Goal: Use online tool/utility

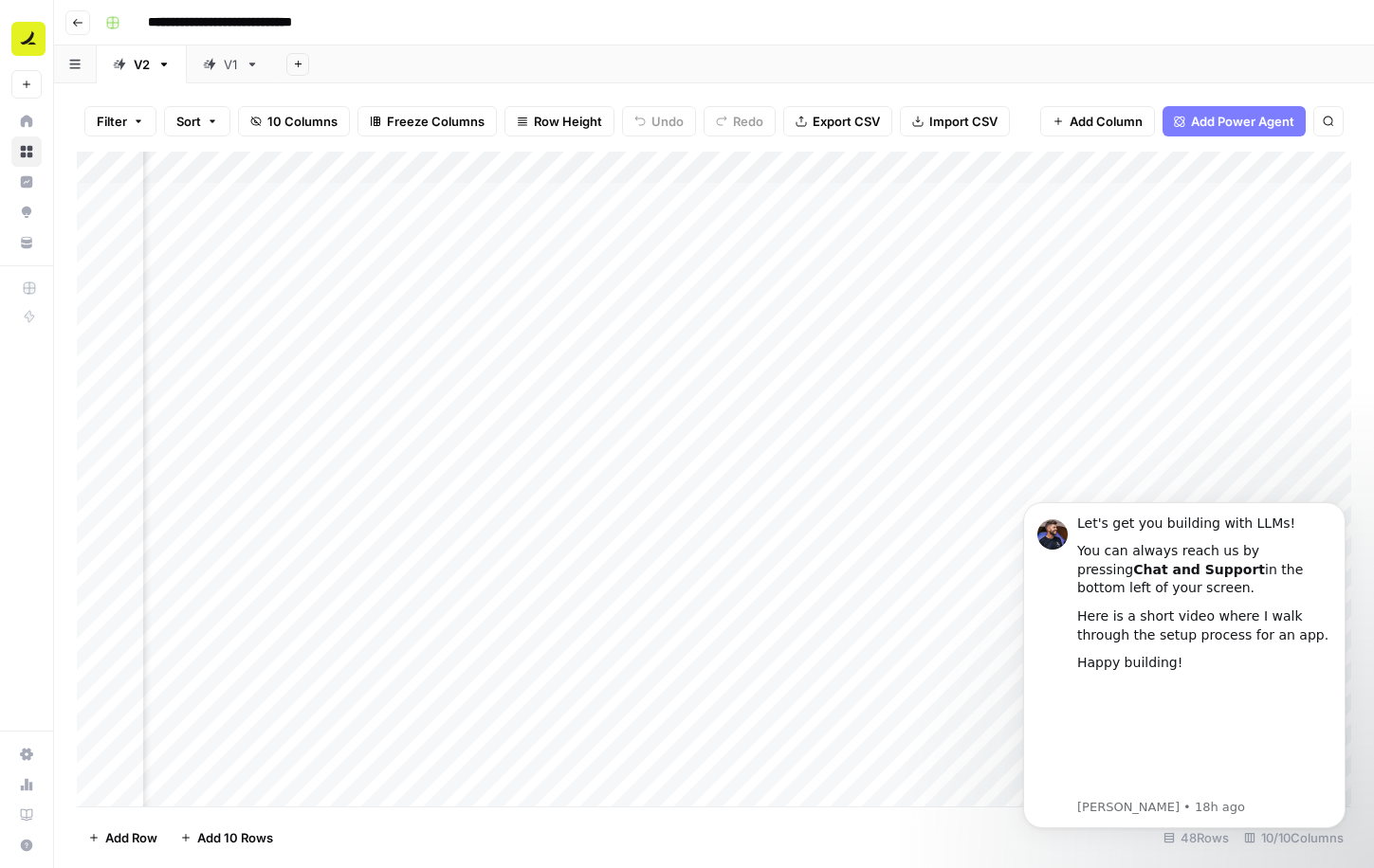
scroll to position [0, 267]
click at [1036, 47] on div "Add Sheet" at bounding box center [824, 64] width 1099 height 38
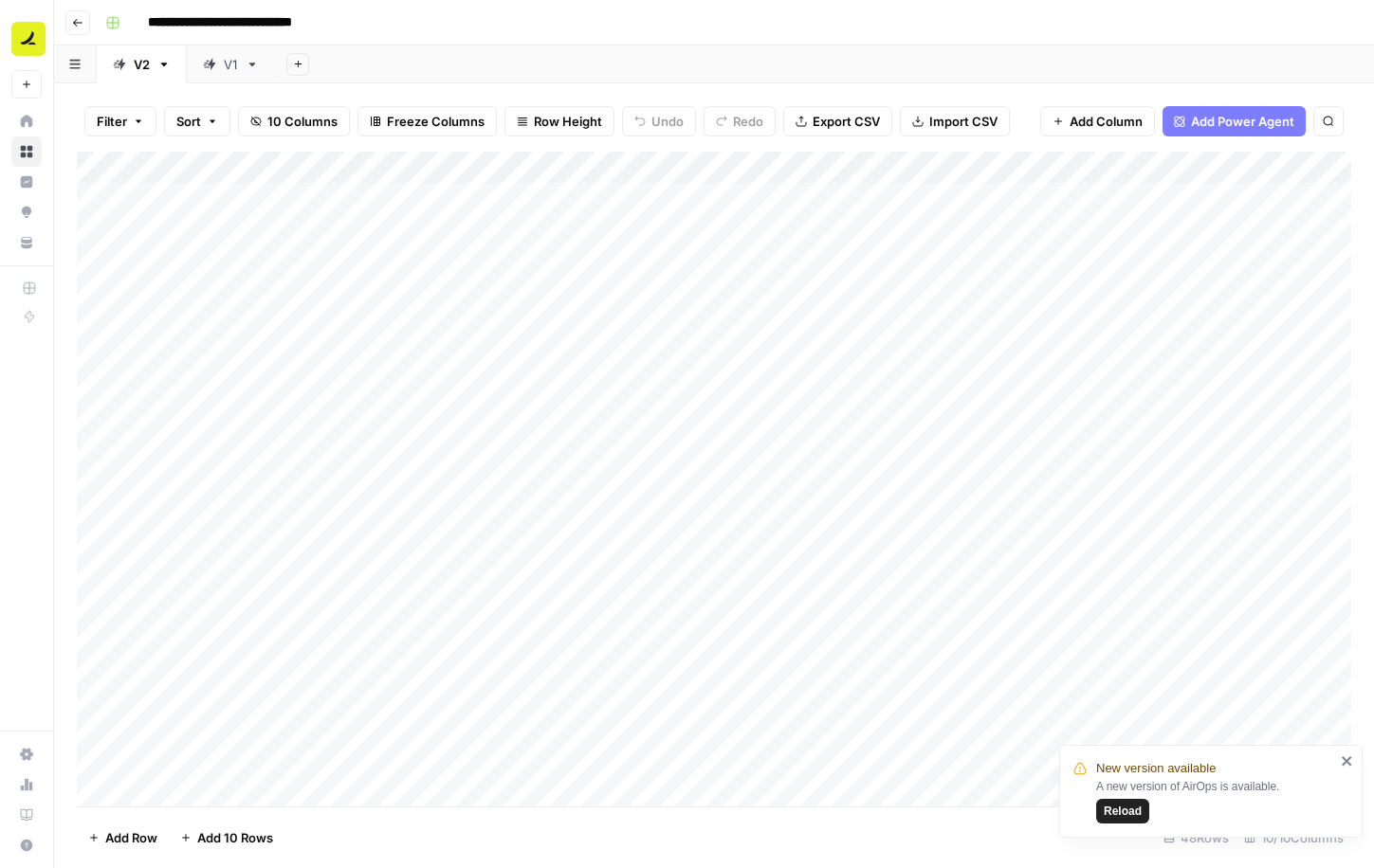
click at [1136, 811] on span "Reload" at bounding box center [1123, 812] width 38 height 17
click at [1154, 200] on div "Add Column" at bounding box center [714, 479] width 1274 height 655
